Goal: Task Accomplishment & Management: Manage account settings

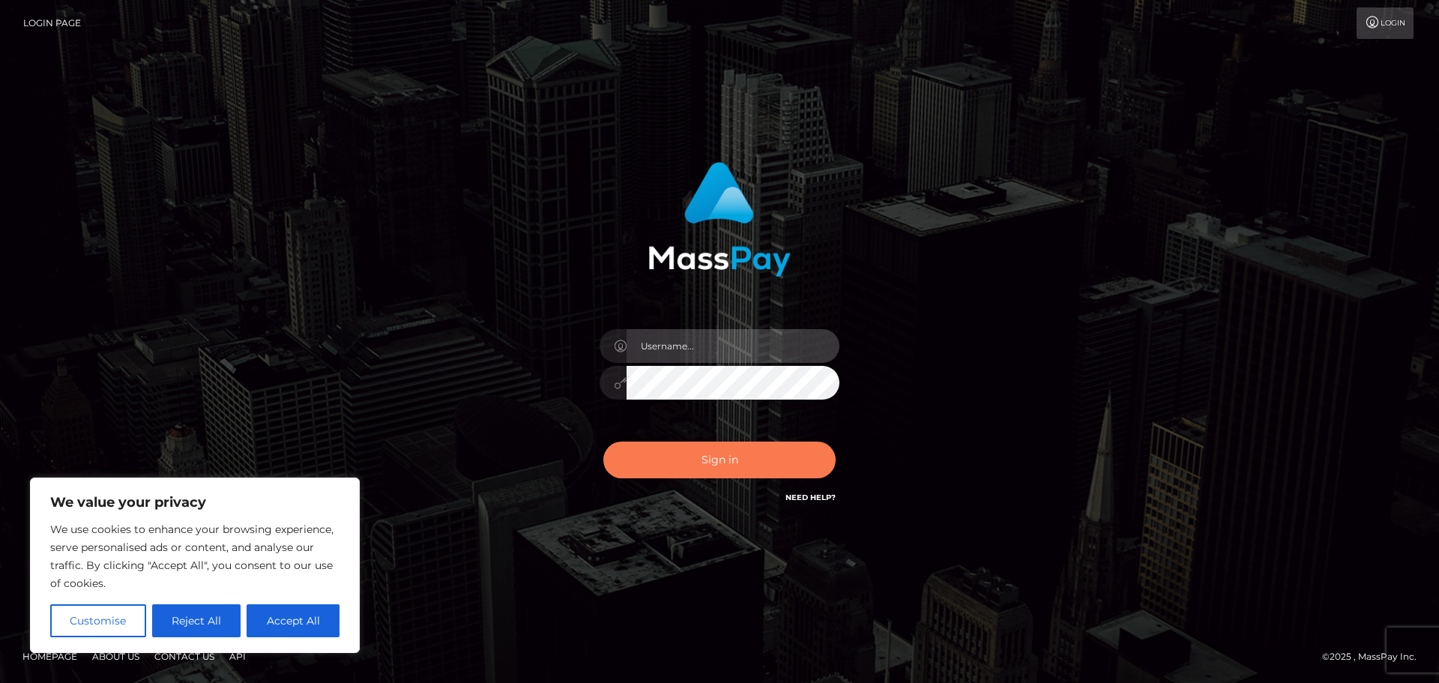
type input "hello.feetfinder"
click at [720, 455] on button "Sign in" at bounding box center [719, 460] width 232 height 37
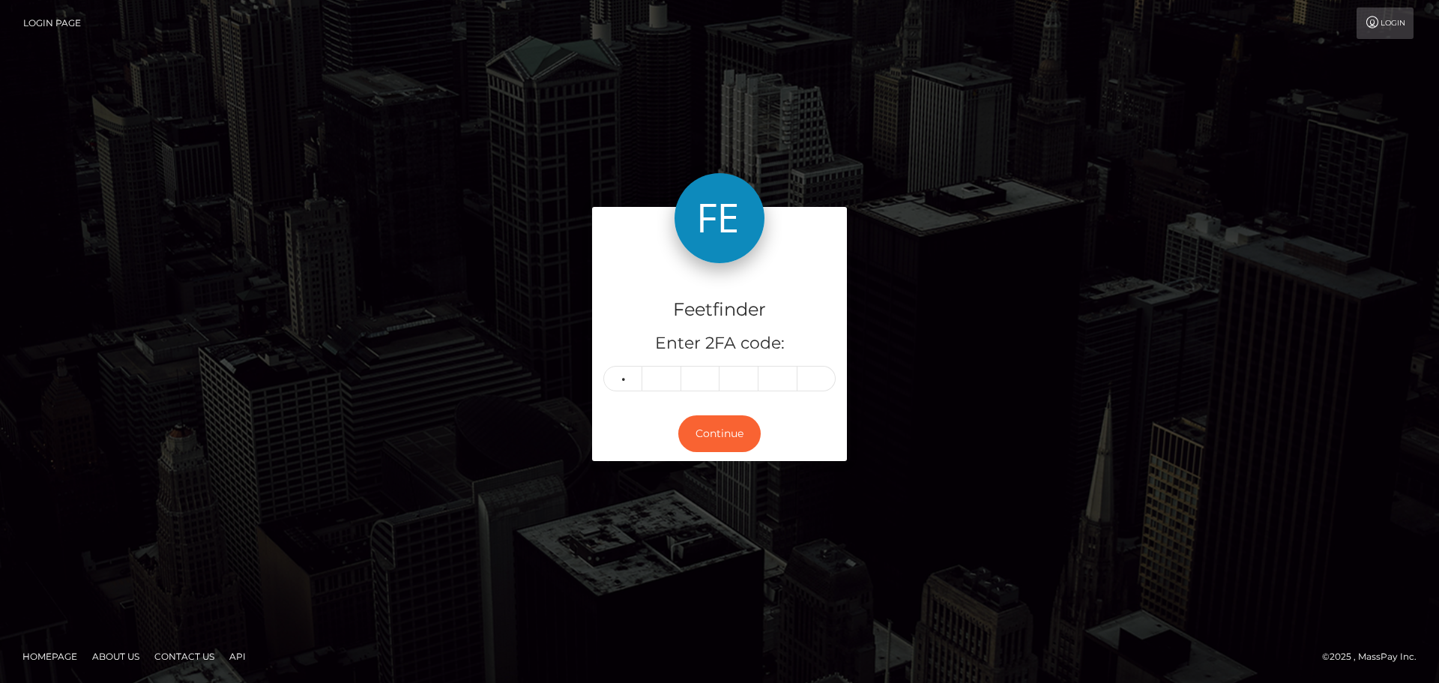
type input "1"
type input "6"
type input "4"
type input "6"
type input "3"
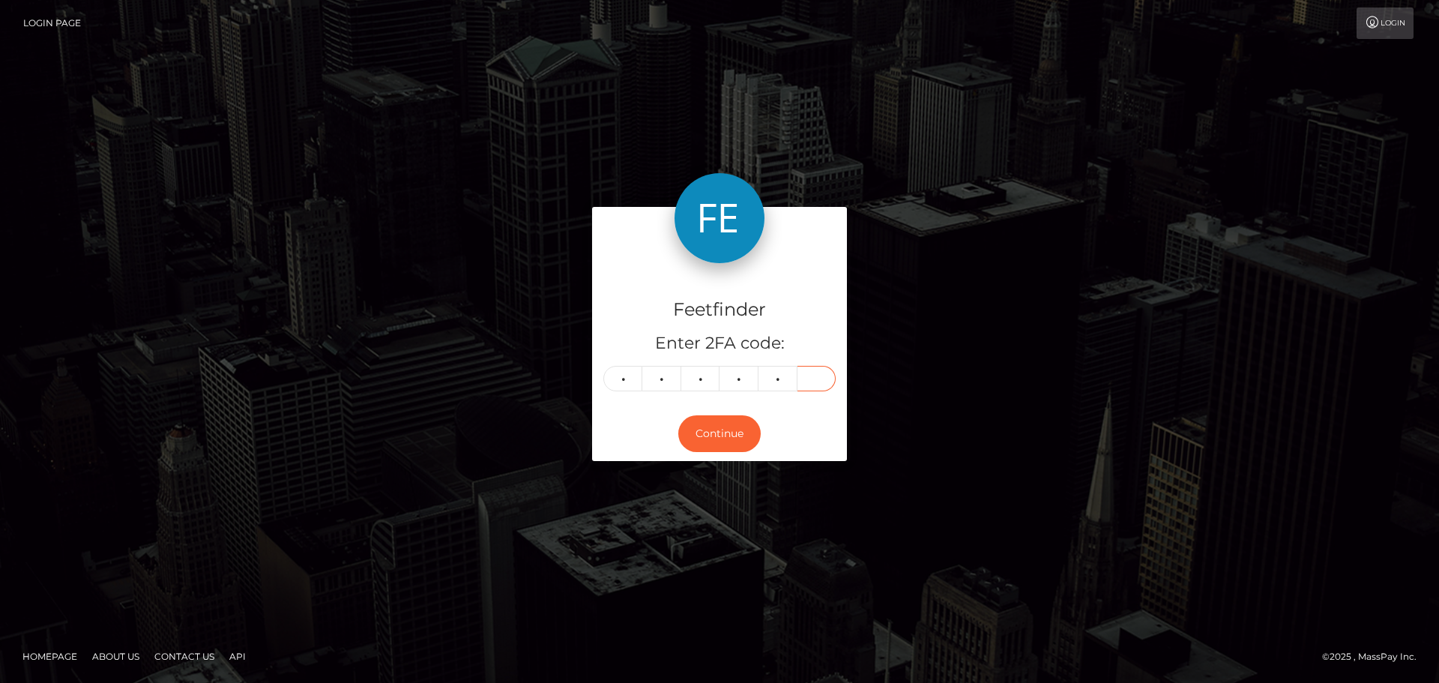
type input "0"
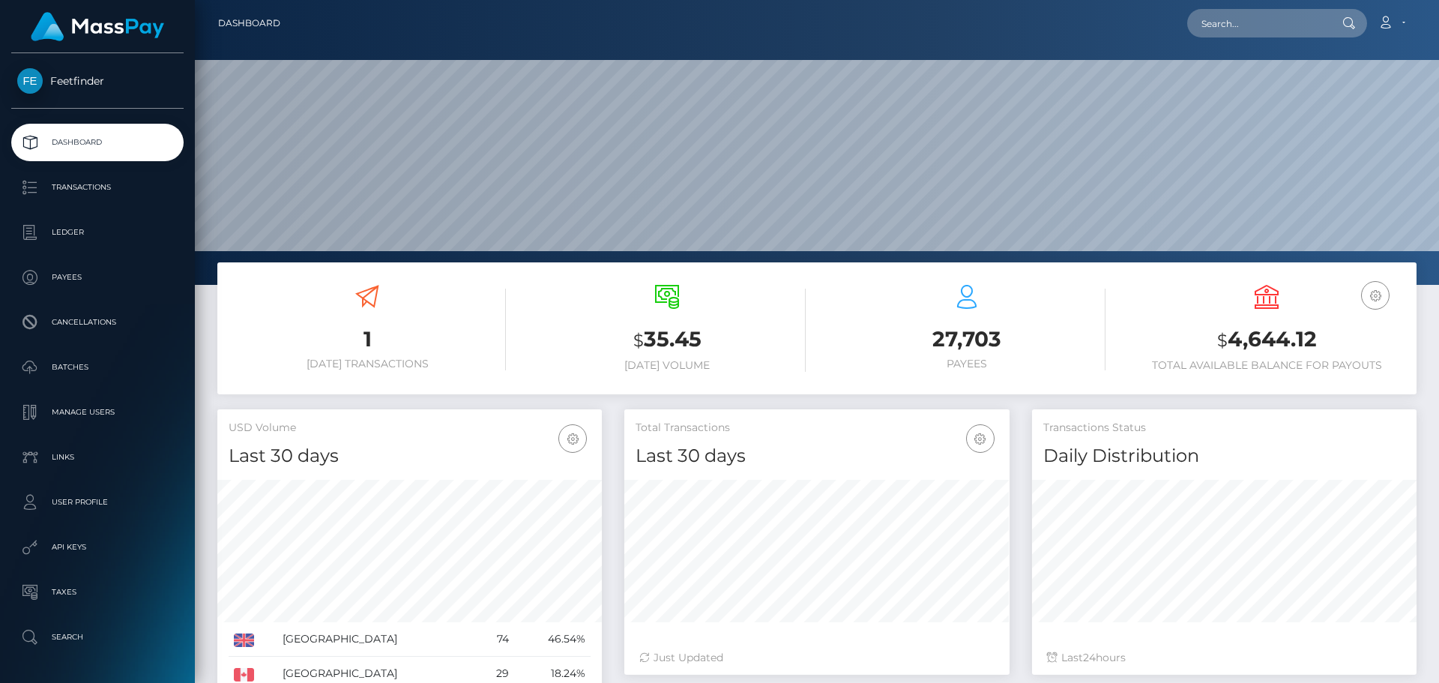
scroll to position [266, 385]
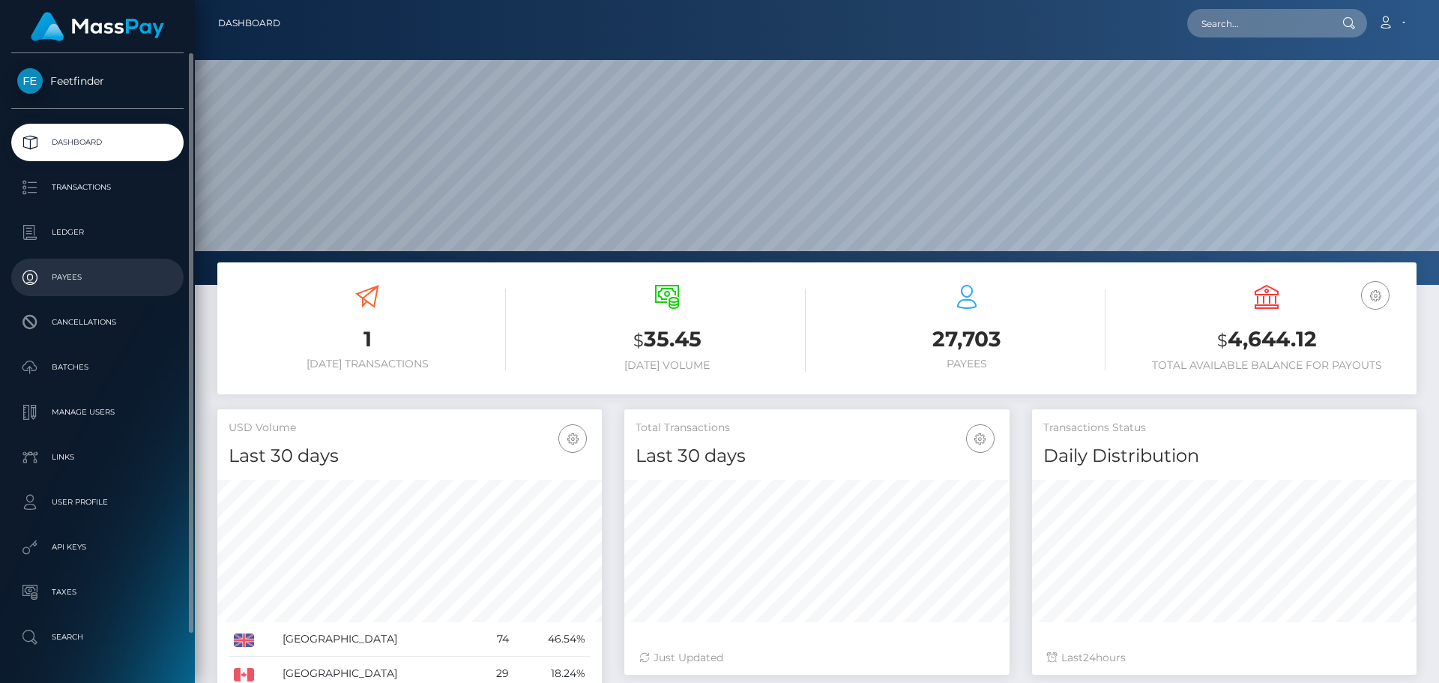
click at [78, 268] on p "Payees" at bounding box center [97, 277] width 160 height 22
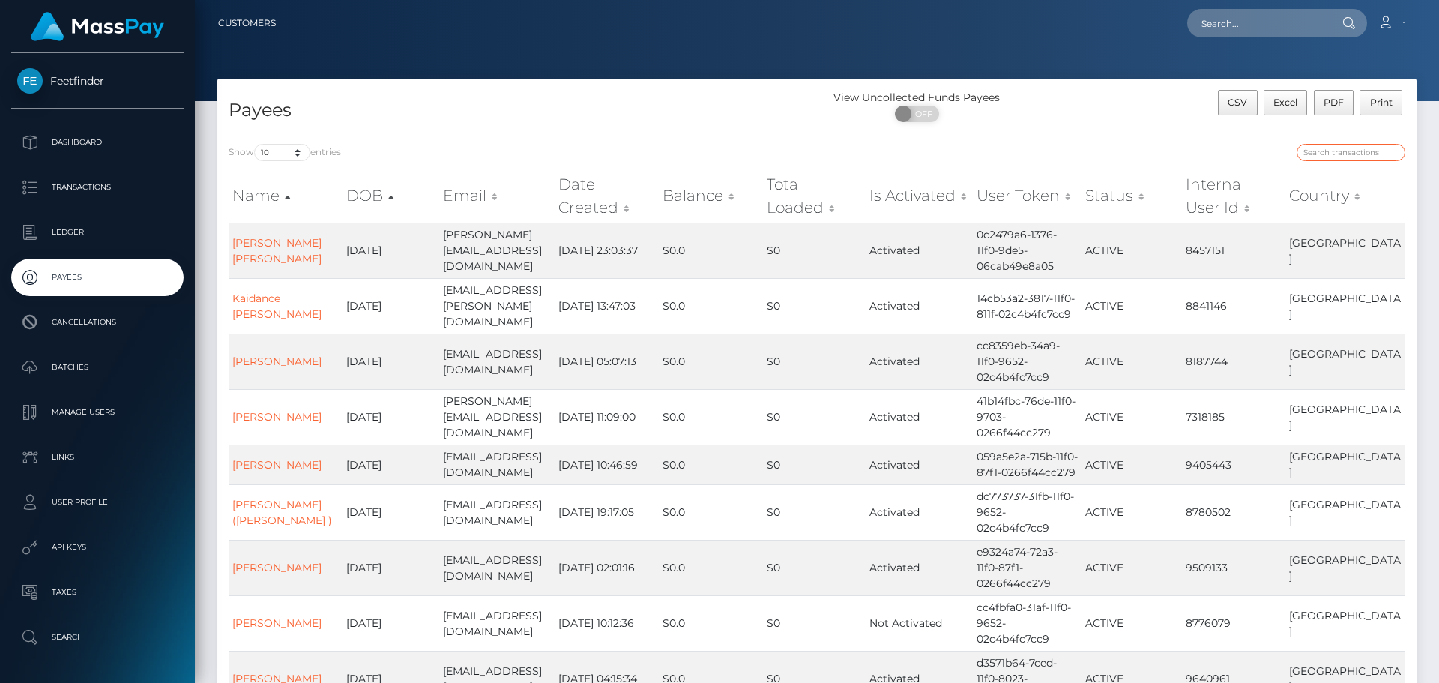
click at [1330, 151] on input "search" at bounding box center [1351, 152] width 109 height 17
paste input "f9891c26-81a1-11f0-8023-0266f44cc279"
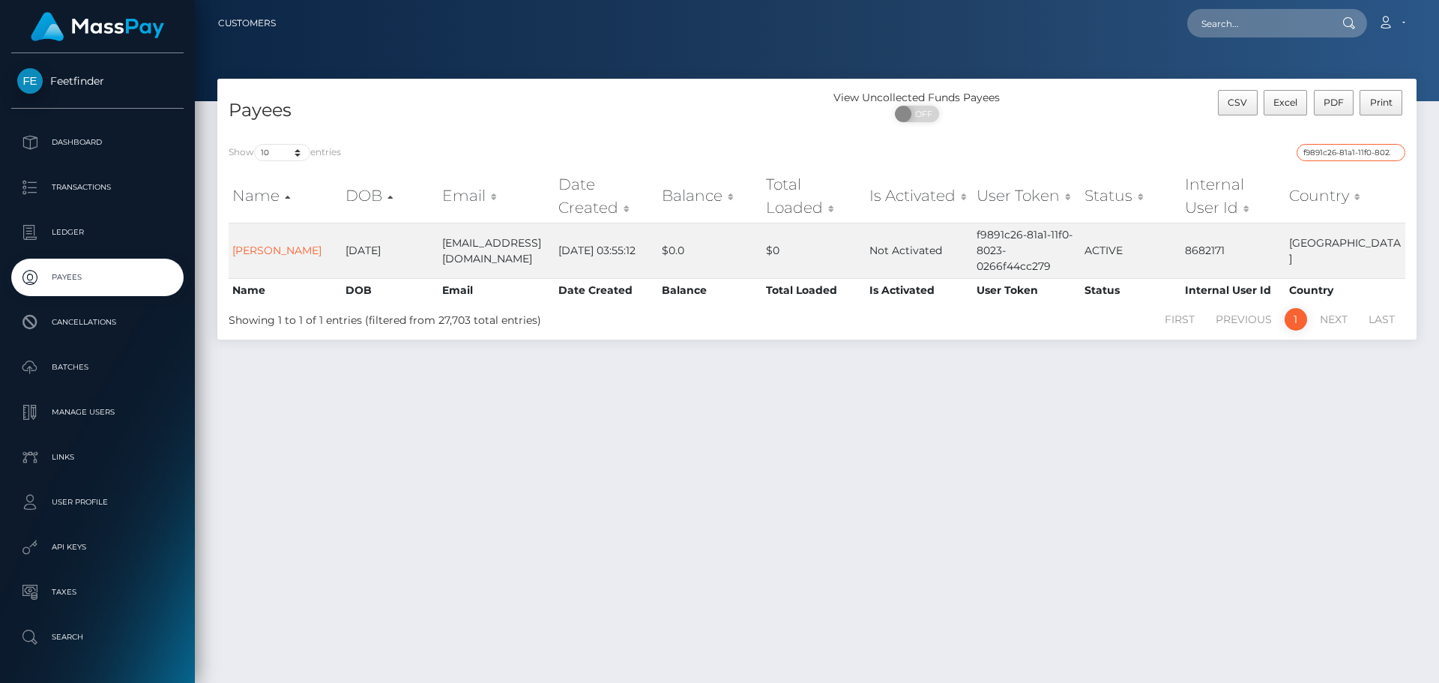
click at [1357, 151] on input "f9891c26-81a1-11f0-8023-0266f44cc279" at bounding box center [1351, 152] width 109 height 17
paste input "dc5612ff-8916"
type input "dc5612ff-8916-11f0-8023-0266f44cc279"
click at [1392, 151] on input "dc5612ff-8916-11f0-8023-0266f44cc279" at bounding box center [1351, 152] width 109 height 17
paste input "52cc0e83-8234-11f0-8023-0266f44cc279"
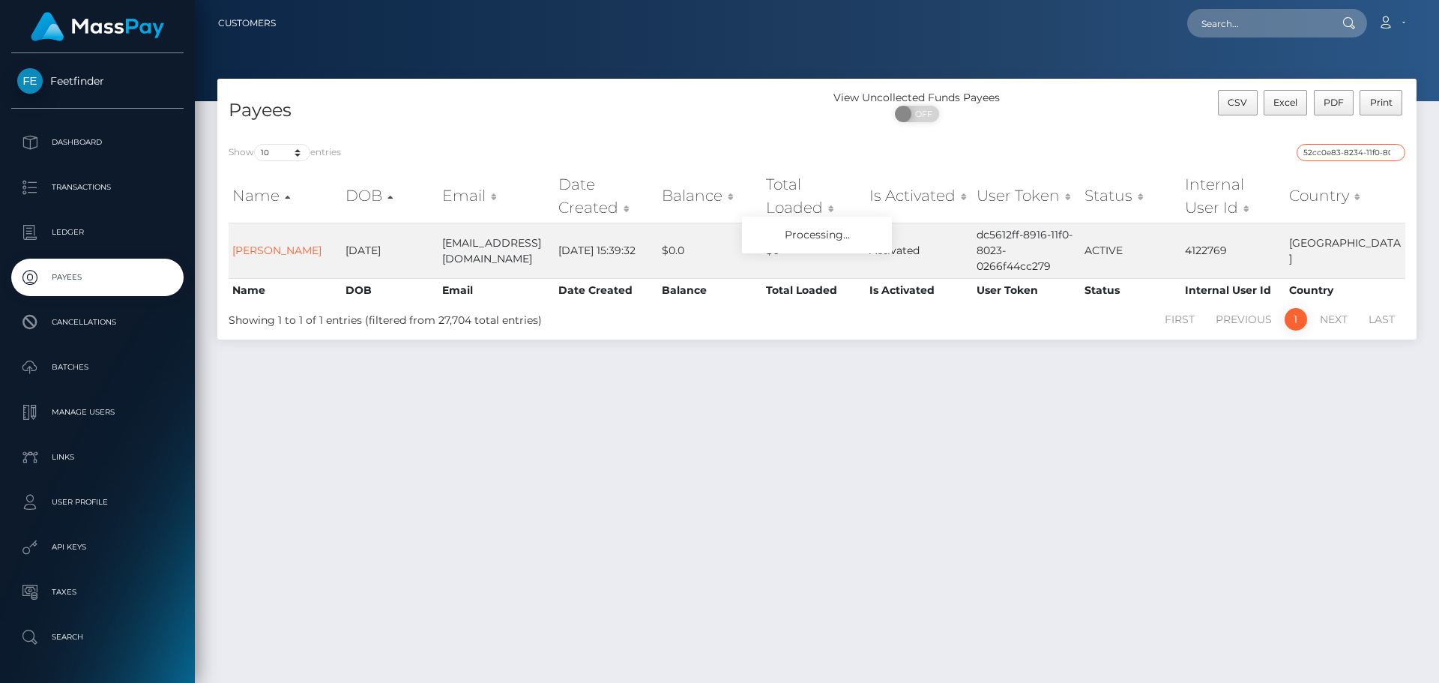
scroll to position [0, 67]
type input "52cc0e83-8234-11f0-8023-0266f44cc279"
